Goal: Transaction & Acquisition: Purchase product/service

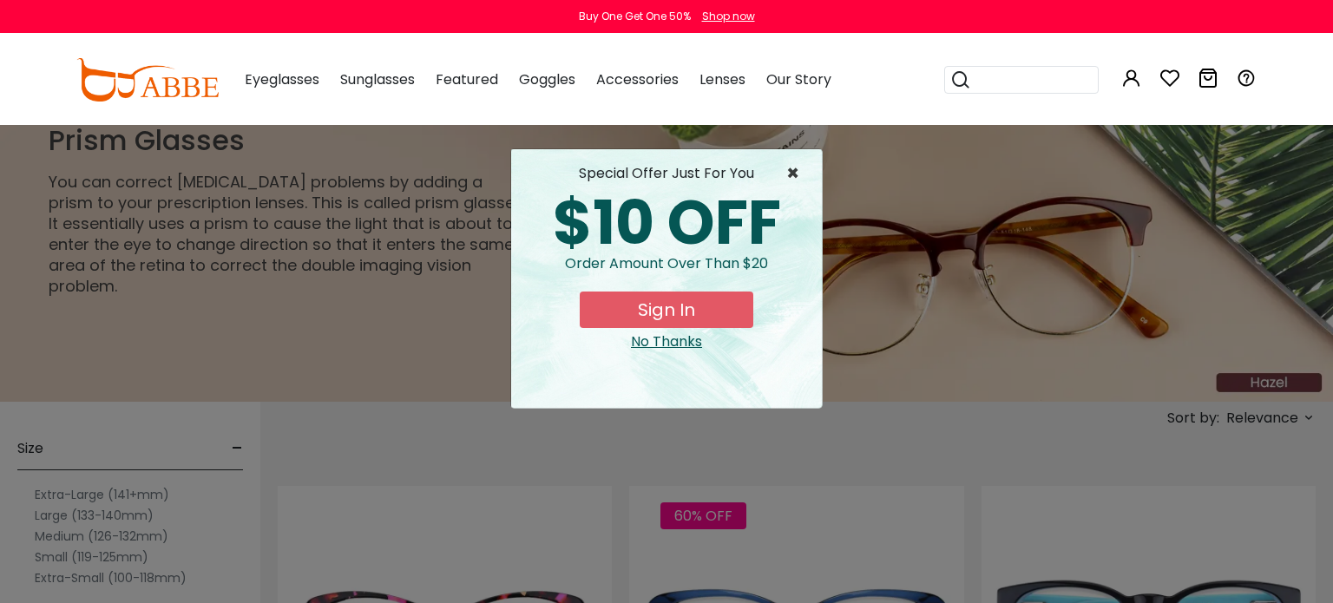
click at [791, 173] on span "×" at bounding box center [797, 173] width 22 height 21
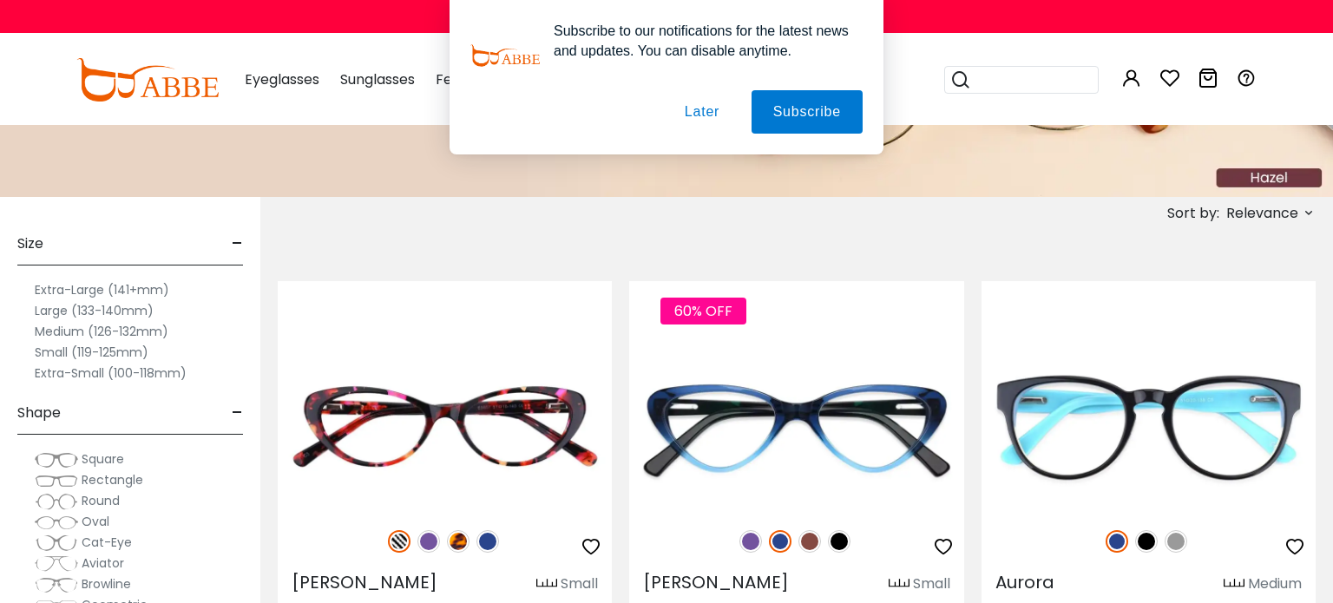
scroll to position [212, 0]
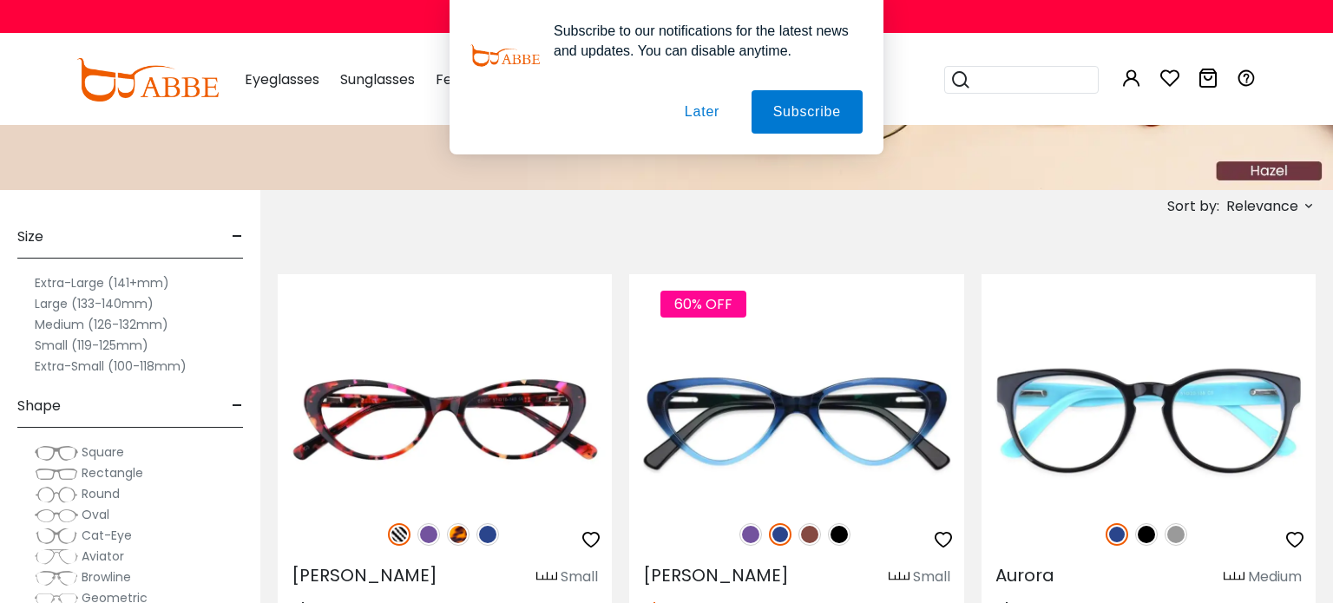
click at [48, 323] on label "Medium (126-132mm)" at bounding box center [102, 324] width 134 height 21
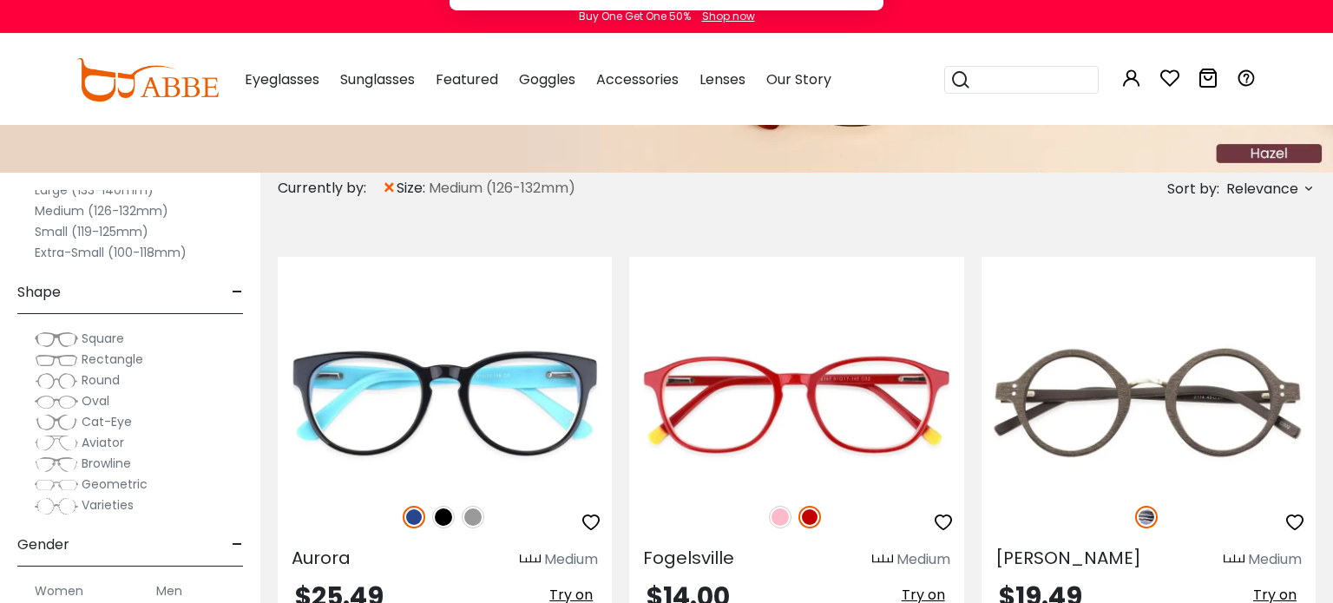
scroll to position [135, 0]
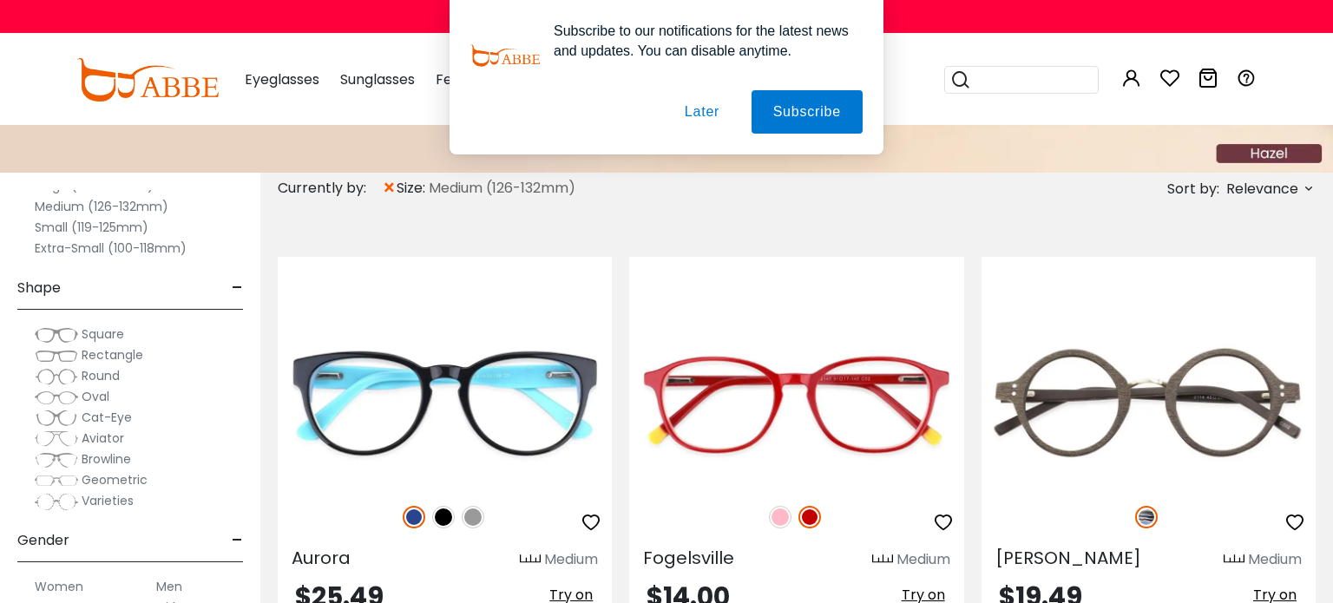
click at [56, 416] on img at bounding box center [56, 418] width 43 height 17
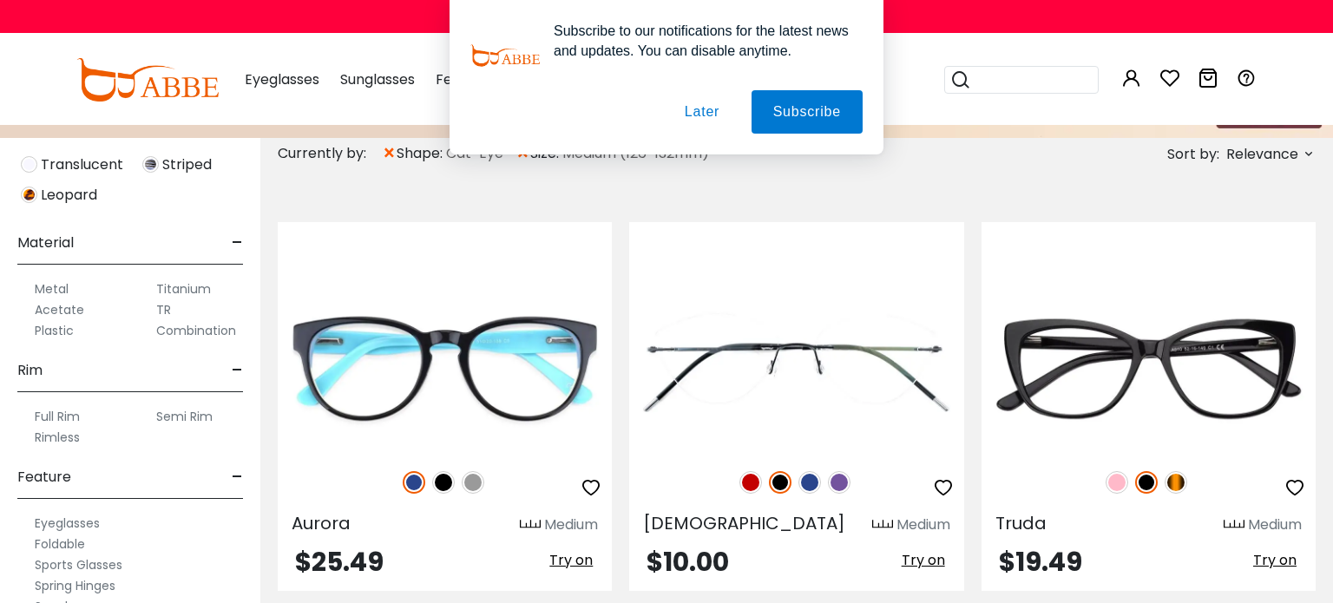
scroll to position [947, 0]
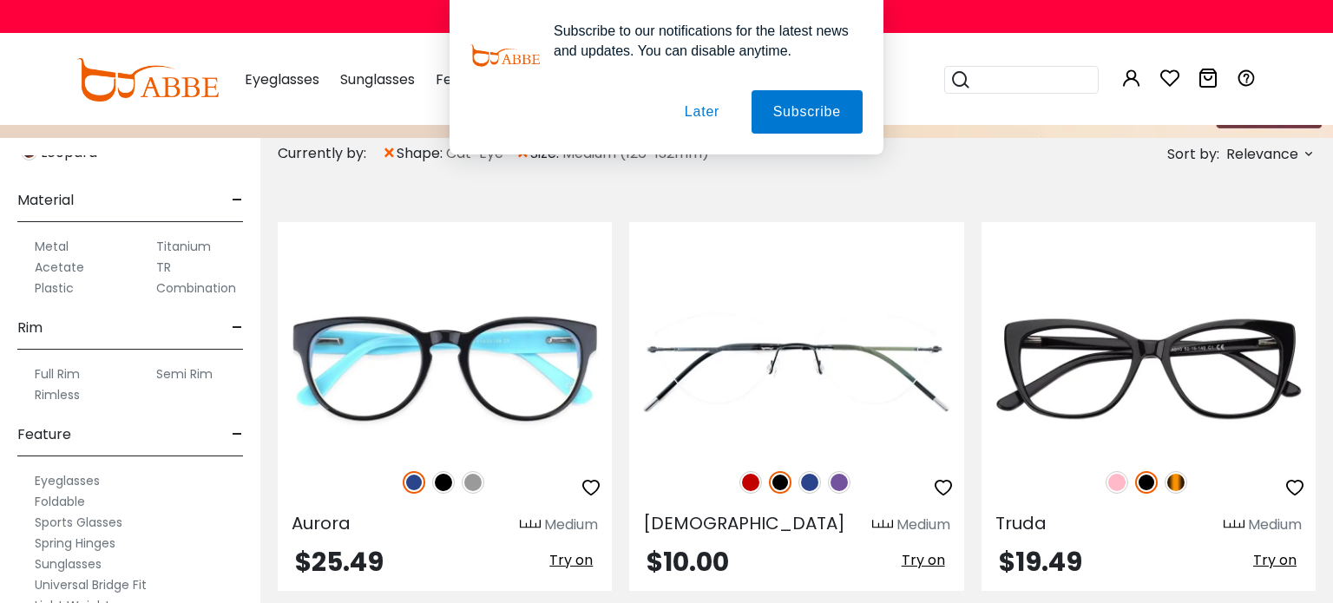
click at [83, 595] on label "Light Weight" at bounding box center [73, 605] width 76 height 21
